Goal: Information Seeking & Learning: Learn about a topic

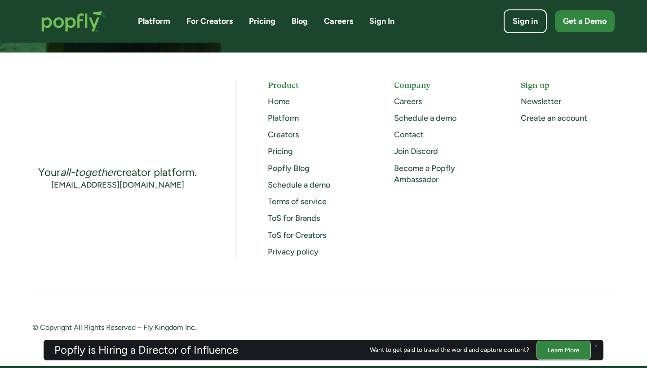
scroll to position [2364, 0]
click at [283, 154] on link "Pricing" at bounding box center [280, 151] width 25 height 10
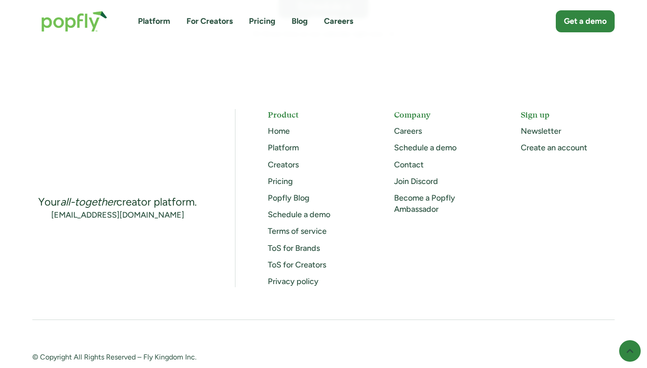
scroll to position [660, 0]
click at [296, 244] on link "ToS for Brands" at bounding box center [294, 249] width 52 height 10
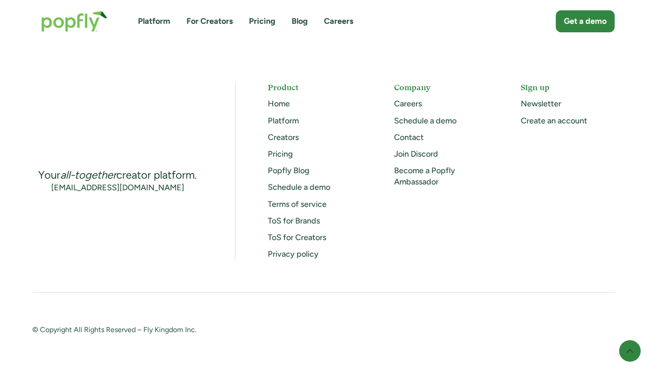
scroll to position [4850, 0]
click at [287, 139] on link "Creators" at bounding box center [283, 138] width 31 height 10
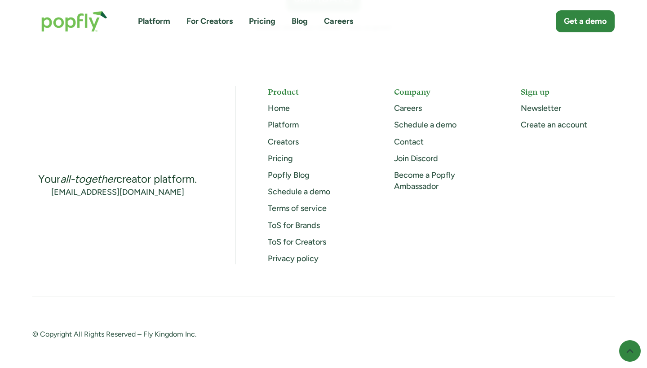
scroll to position [2574, 0]
